Goal: Check status

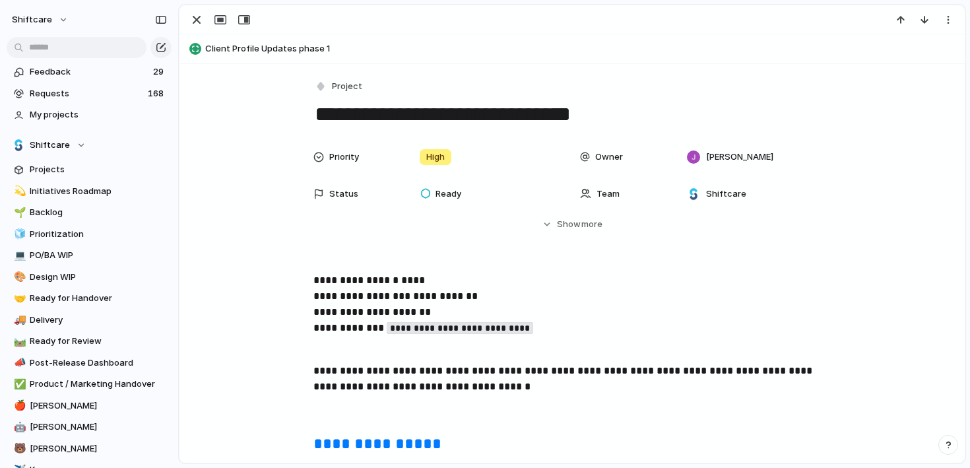
click at [249, 251] on div "Priority High Owner Jonathan Agness Status Ready Team Shiftcare Start date Targ…" at bounding box center [571, 199] width 753 height 111
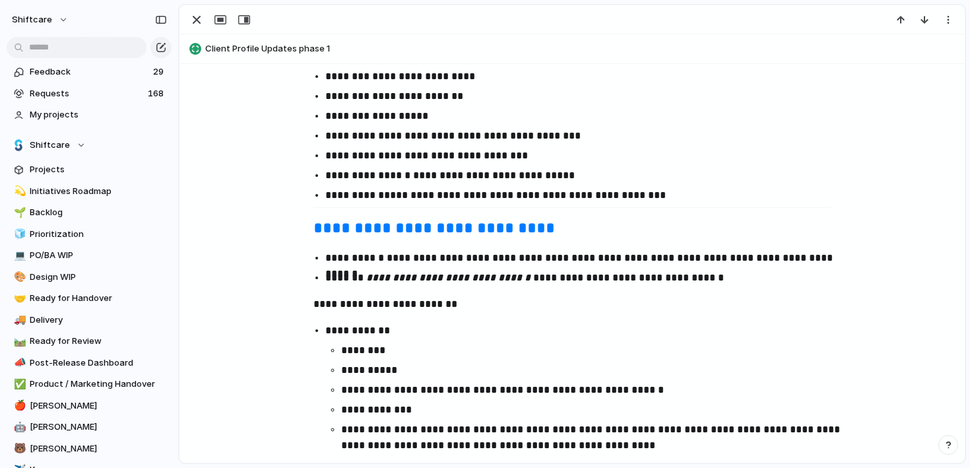
scroll to position [1288, 0]
